Goal: Find specific page/section: Find specific page/section

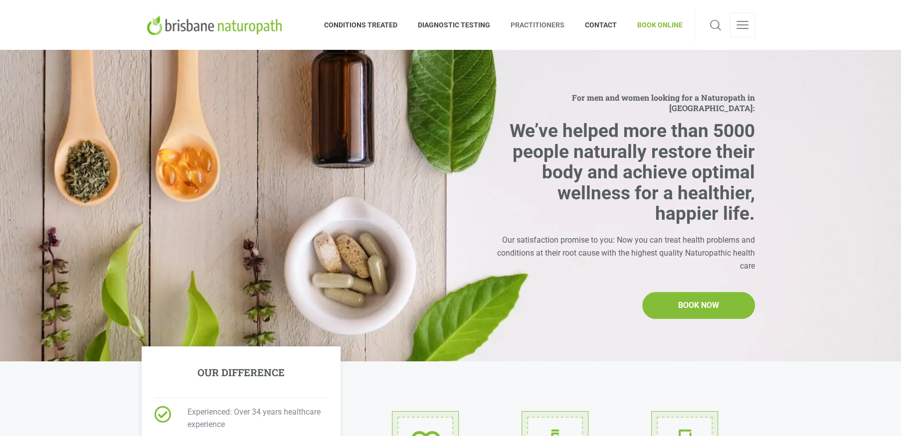
click at [551, 21] on span "PRACTITIONERS" at bounding box center [538, 25] width 74 height 16
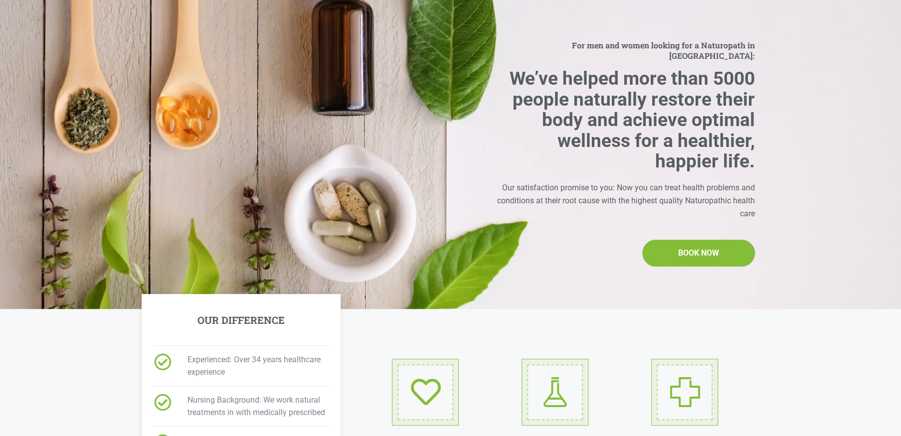
scroll to position [50, 0]
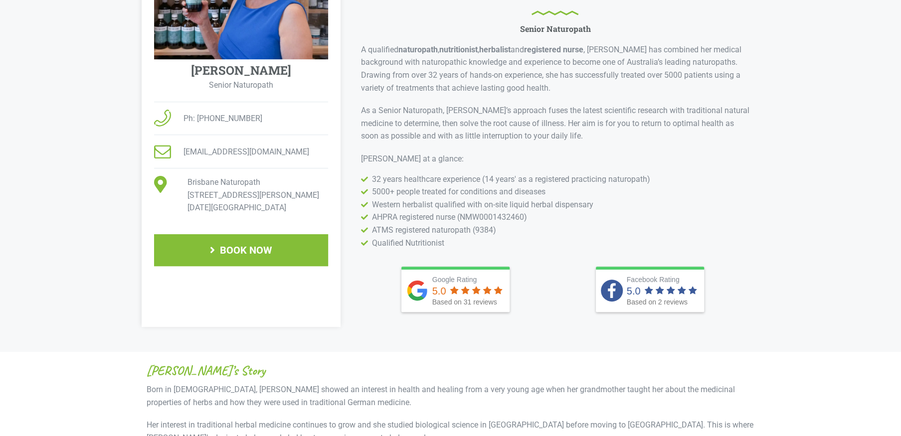
scroll to position [299, 0]
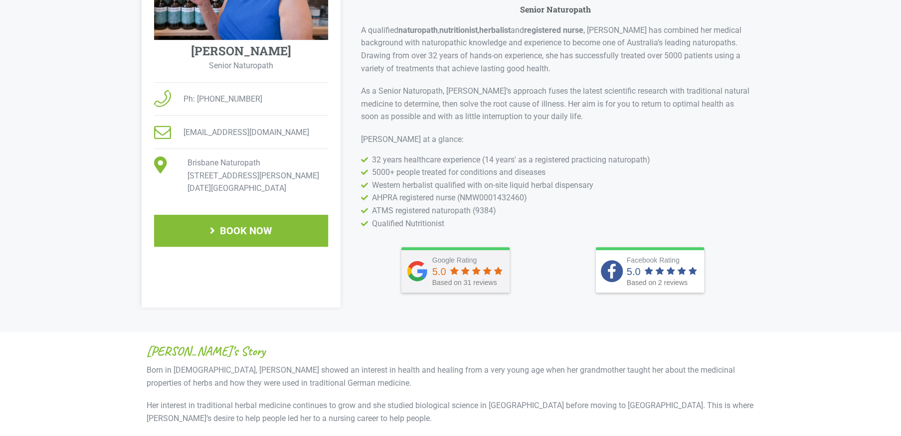
click at [473, 261] on div "Google Rating" at bounding box center [468, 260] width 73 height 10
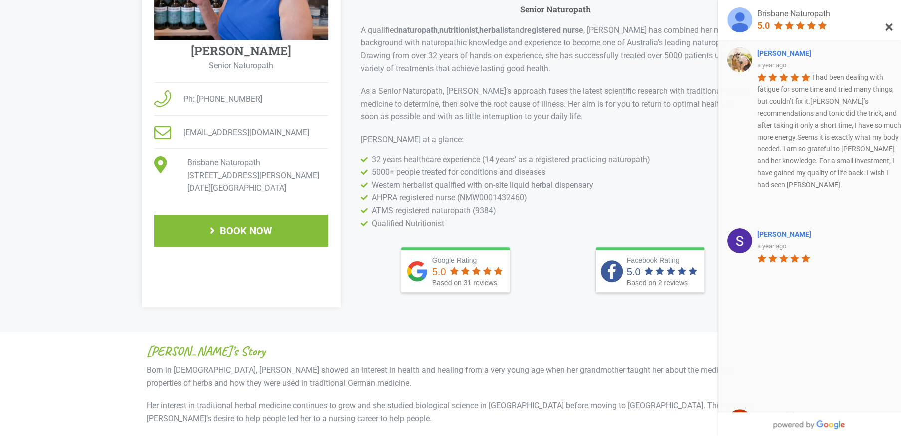
click at [885, 26] on button "×" at bounding box center [888, 27] width 8 height 45
